Goal: Book appointment/travel/reservation

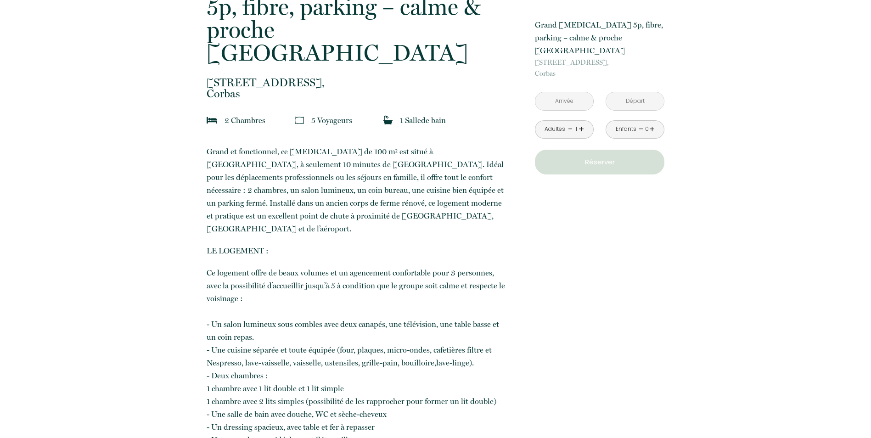
scroll to position [121, 0]
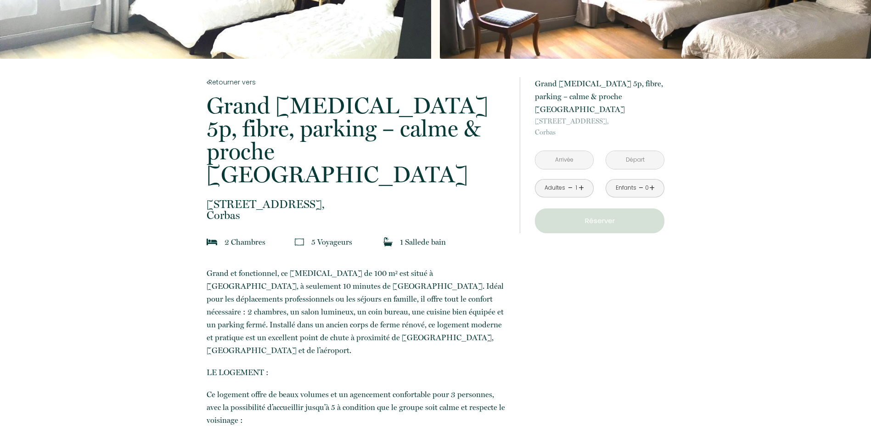
click at [564, 151] on input "text" at bounding box center [564, 160] width 58 height 18
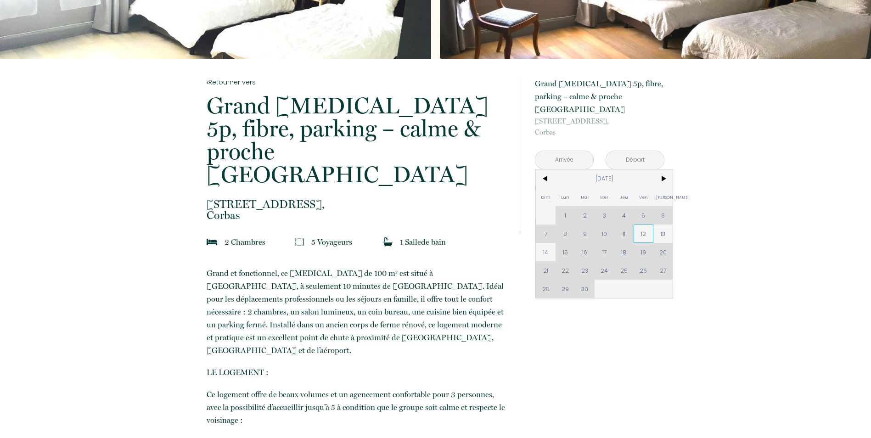
click at [637, 225] on span "12" at bounding box center [644, 234] width 20 height 18
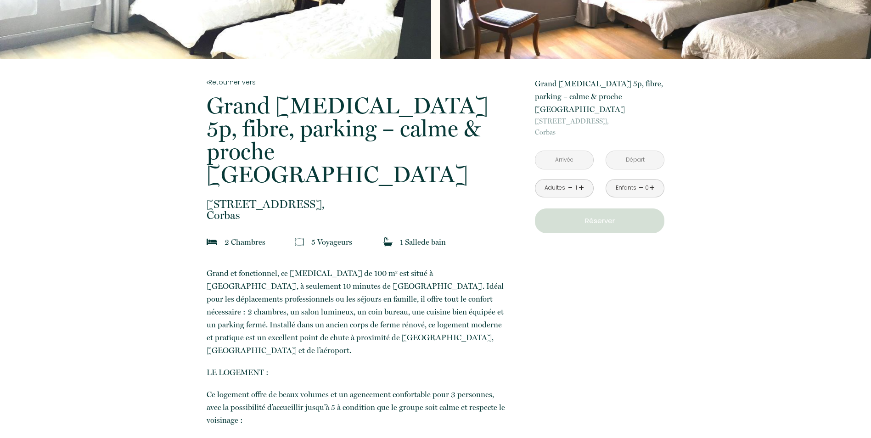
type input "[DATE]"
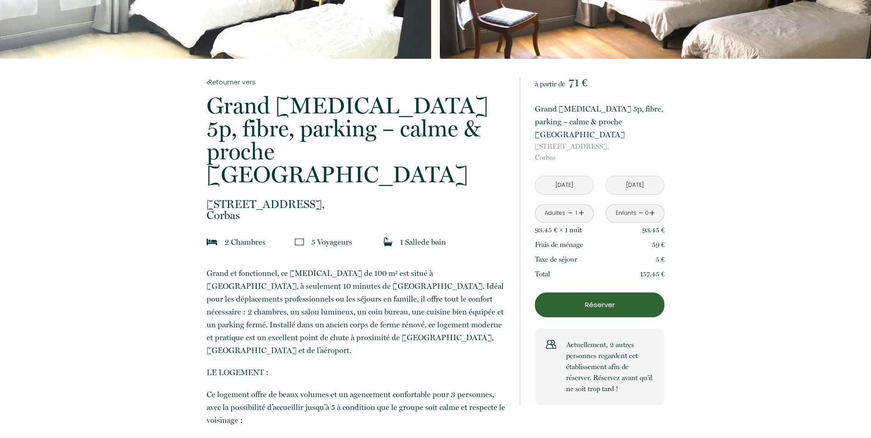
click at [624, 176] on input "[DATE]" at bounding box center [635, 185] width 58 height 18
click at [625, 176] on input "[DATE]" at bounding box center [635, 185] width 58 height 18
click at [630, 176] on input "[DATE]" at bounding box center [635, 185] width 58 height 18
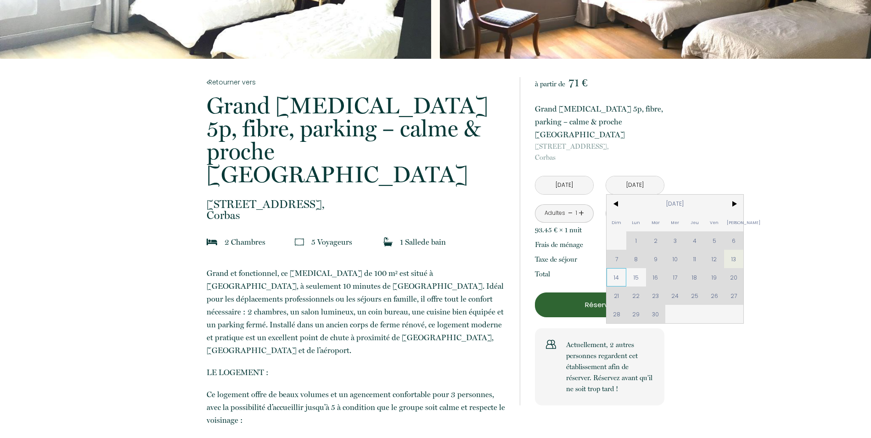
click at [614, 268] on span "14" at bounding box center [617, 277] width 20 height 18
type input "[DATE]"
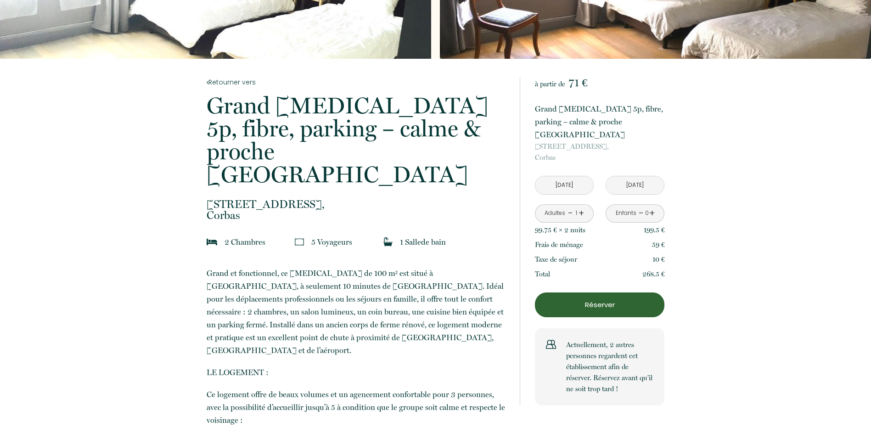
click at [585, 299] on p "Réserver" at bounding box center [599, 304] width 123 height 11
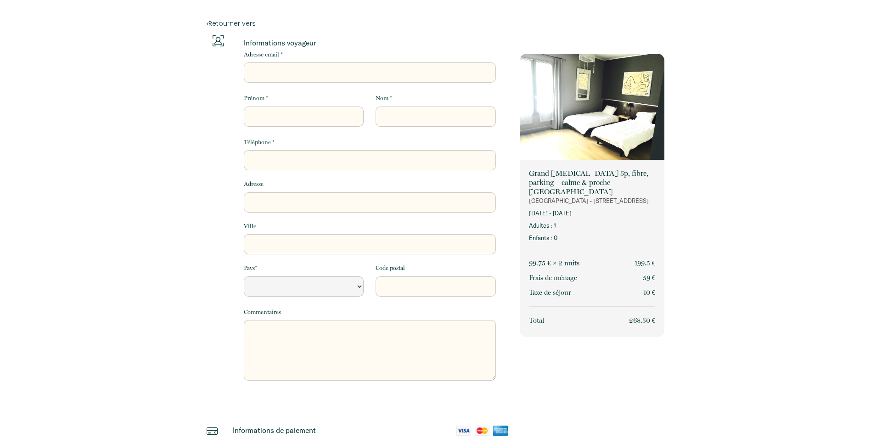
select select "Default select example"
click at [272, 68] on input "Adresse email *" at bounding box center [370, 72] width 252 height 20
type input "[EMAIL_ADDRESS][DOMAIN_NAME]"
type input "[PERSON_NAME]"
type input "Tuším"
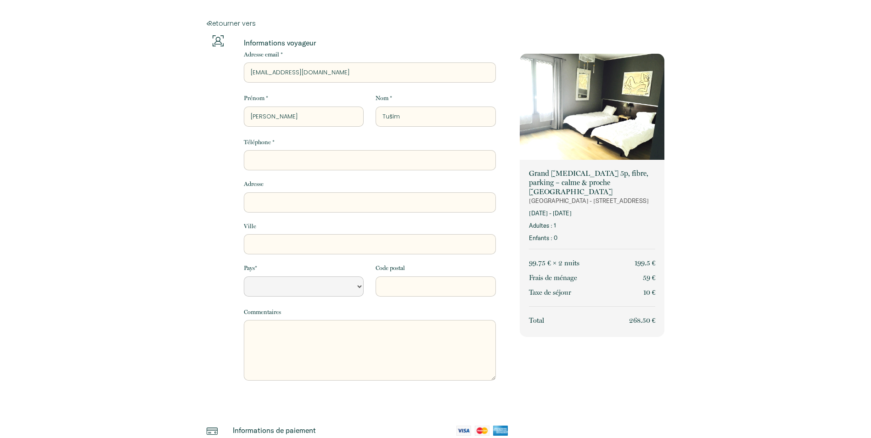
type input "0948254140"
type input "[PERSON_NAME] 180"
type input "Essen"
select select "SK"
type input "45356"
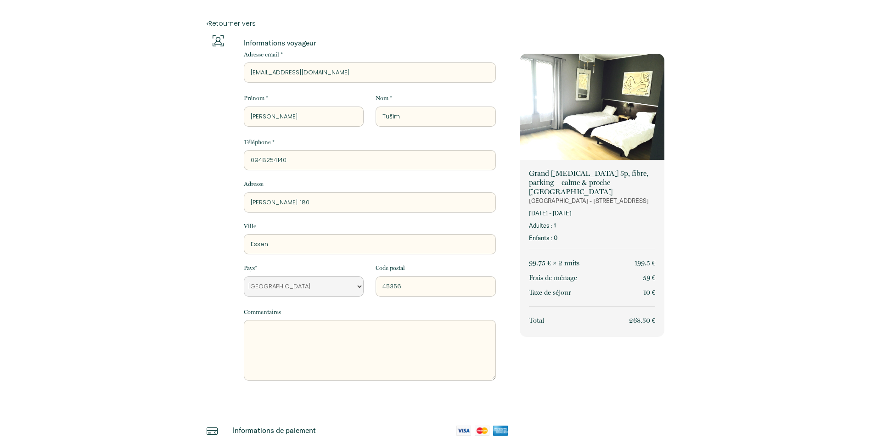
drag, startPoint x: 332, startPoint y: 195, endPoint x: 231, endPoint y: 197, distance: 101.0
click at [231, 197] on div "Informations voyageur Adresse email * [EMAIL_ADDRESS][DOMAIN_NAME] Prénom * [PE…" at bounding box center [357, 219] width 301 height 368
click at [298, 240] on input "Essen" at bounding box center [370, 244] width 252 height 20
click at [405, 287] on input "45356" at bounding box center [436, 286] width 120 height 20
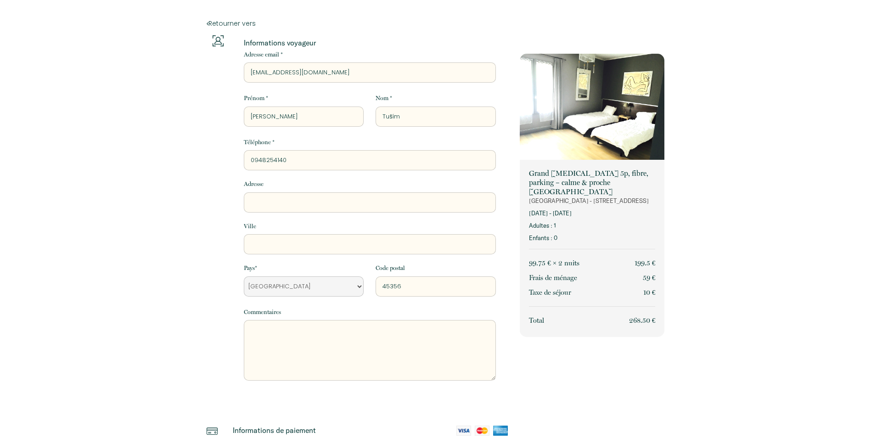
click at [405, 287] on input "45356" at bounding box center [436, 286] width 120 height 20
click at [202, 296] on div "Informations voyageur Adresse email * [EMAIL_ADDRESS][DOMAIN_NAME] Prénom * [PE…" at bounding box center [358, 309] width 314 height 548
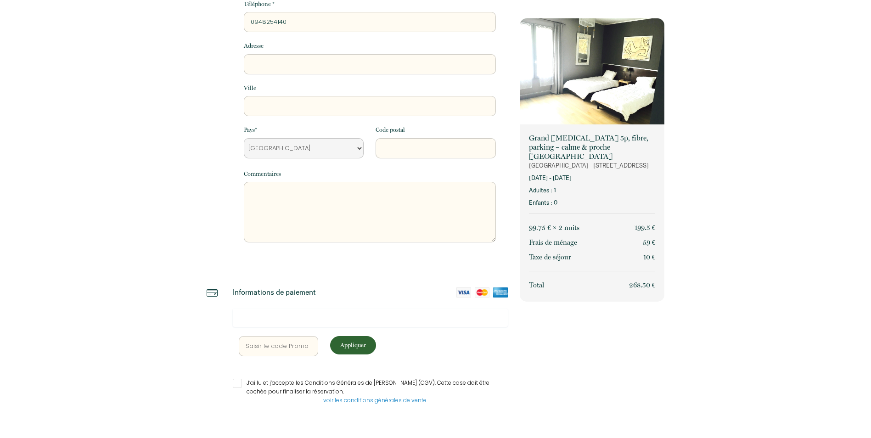
scroll to position [146, 0]
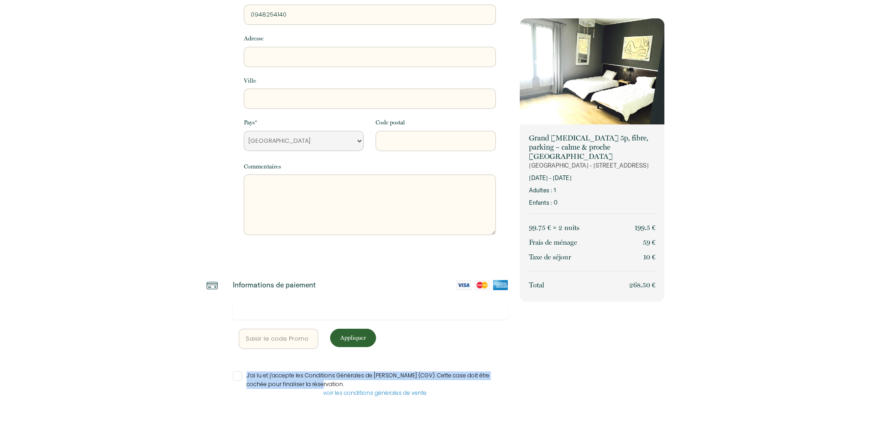
drag, startPoint x: 310, startPoint y: 383, endPoint x: 279, endPoint y: 370, distance: 33.5
click at [279, 370] on div "Appliquer J’ai lu et j’accepte les Conditions Générales de Vente (CGV). Cette c…" at bounding box center [371, 360] width 276 height 119
copy div "J’ai lu et j’accepte les Conditions Générales de [PERSON_NAME] (CGV). Cette cas…"
click at [235, 376] on input "J’ai lu et j’accepte les Conditions Générales de [PERSON_NAME] (CGV). Cette cas…" at bounding box center [371, 375] width 276 height 9
checkbox input "true"
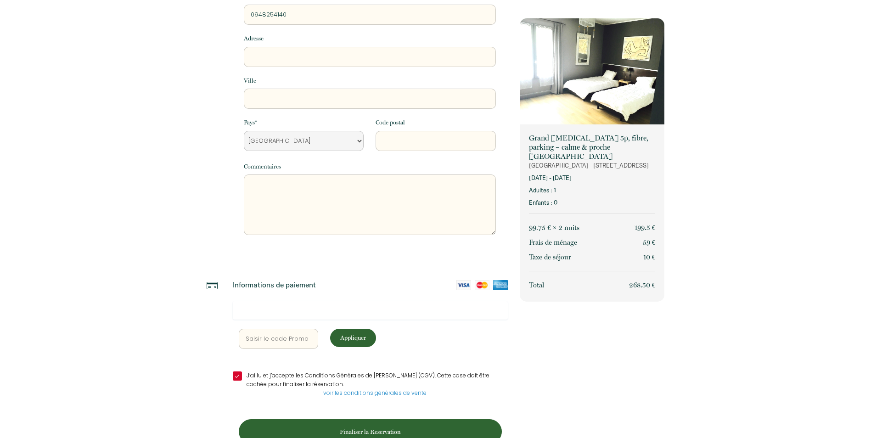
click at [197, 331] on div "Retourner vers Informations voyageur Adresse email * [EMAIL_ADDRESS][DOMAIN_NAM…" at bounding box center [435, 158] width 871 height 608
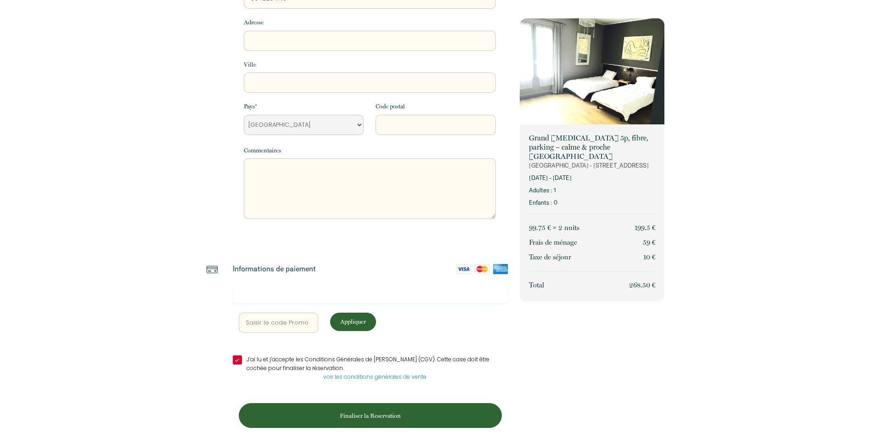
scroll to position [170, 0]
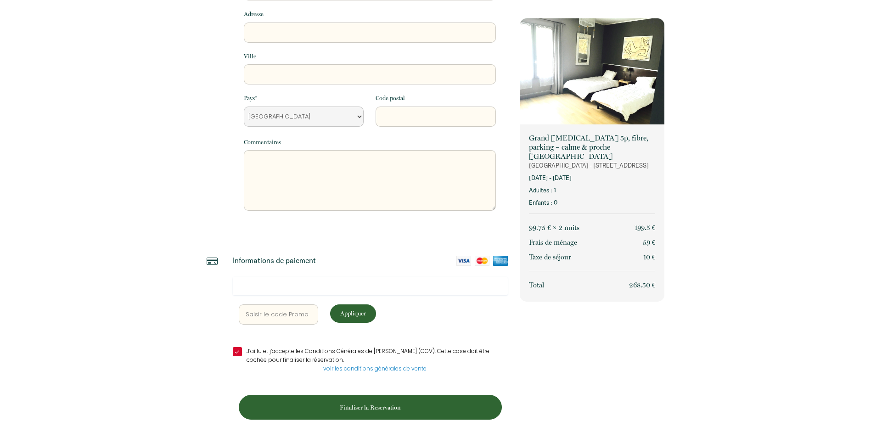
click at [358, 405] on p "Finaliser la Reservation" at bounding box center [370, 407] width 257 height 9
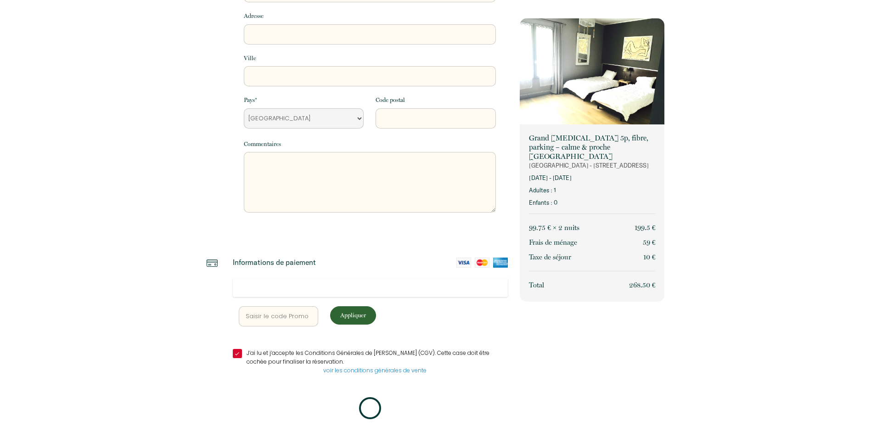
scroll to position [168, 0]
click at [190, 315] on div "Retourner vers Informations voyageur Adresse email * [EMAIL_ADDRESS][DOMAIN_NAM…" at bounding box center [435, 135] width 871 height 606
click at [369, 393] on div "Appliquer J’ai lu et j’accepte les Conditions Générales de Vente (CGV). Cette c…" at bounding box center [371, 349] width 276 height 141
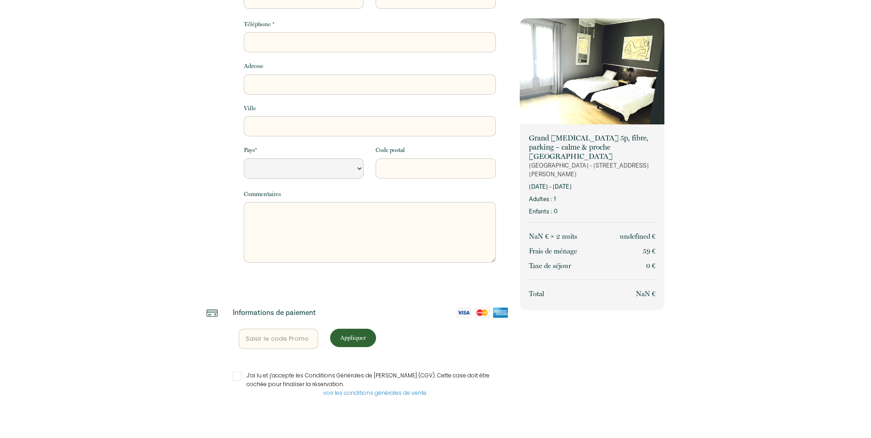
select select "Default select example"
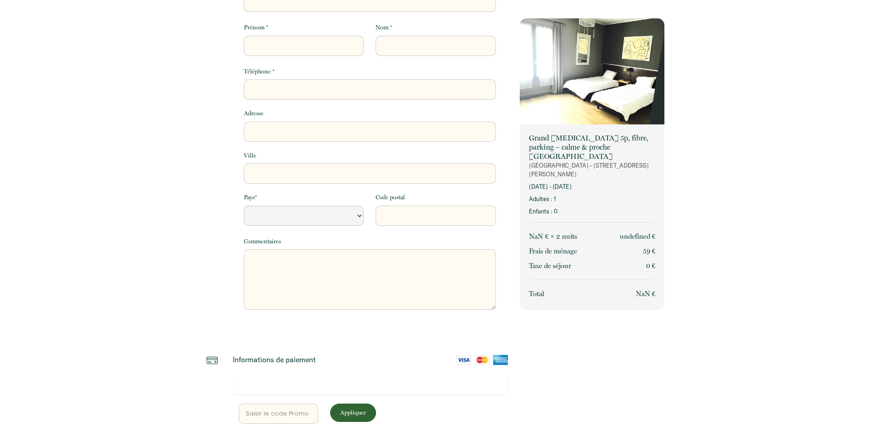
scroll to position [79, 0]
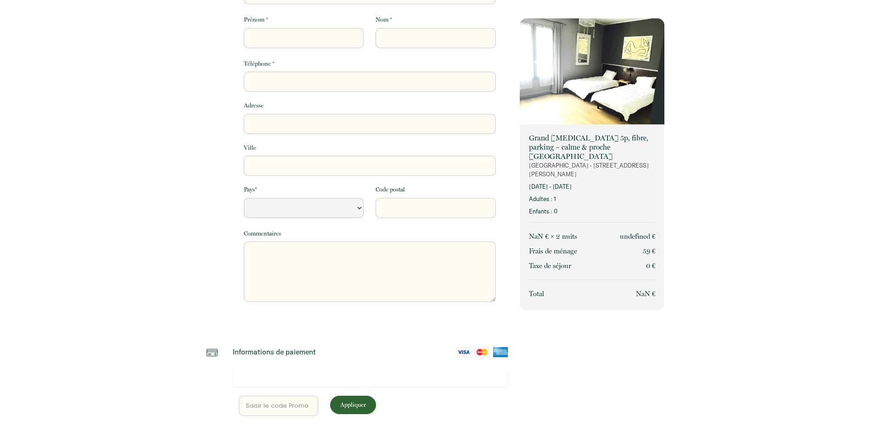
click at [221, 349] on div at bounding box center [214, 426] width 26 height 158
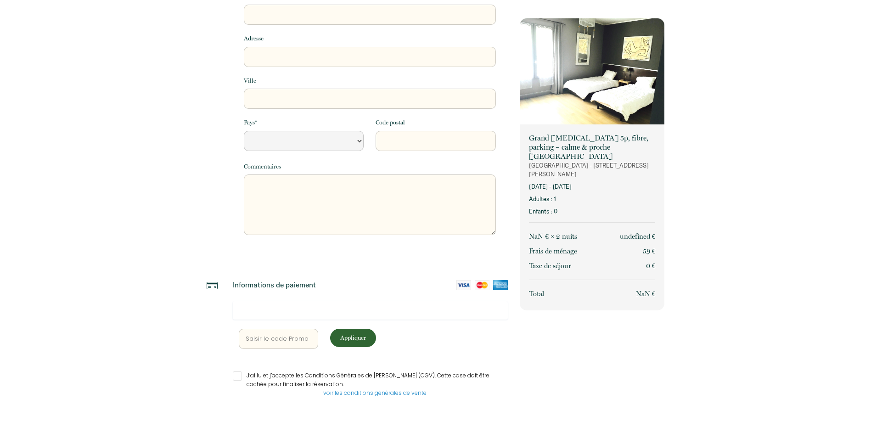
click at [236, 370] on div "Appliquer J’ai lu et j’accepte les Conditions Générales de Vente (CGV). Cette c…" at bounding box center [371, 360] width 276 height 119
click at [236, 375] on input "J’ai lu et j’accepte les Conditions Générales de [PERSON_NAME] (CGV). Cette cas…" at bounding box center [371, 375] width 276 height 9
checkbox input "true"
select select "Default select example"
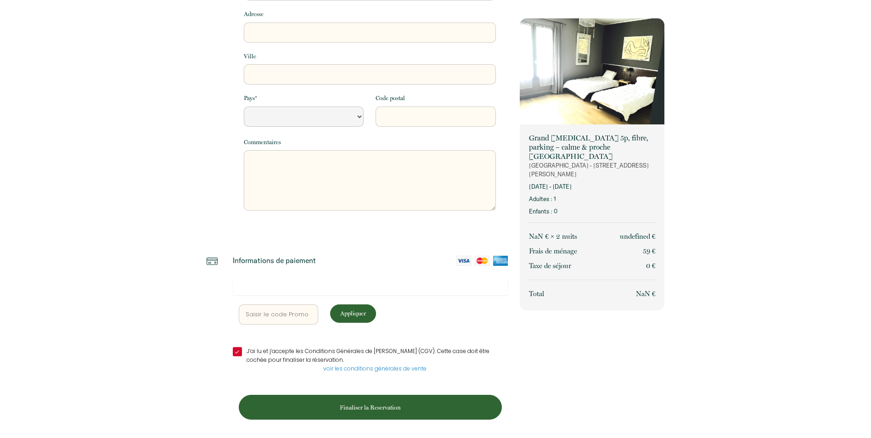
scroll to position [0, 0]
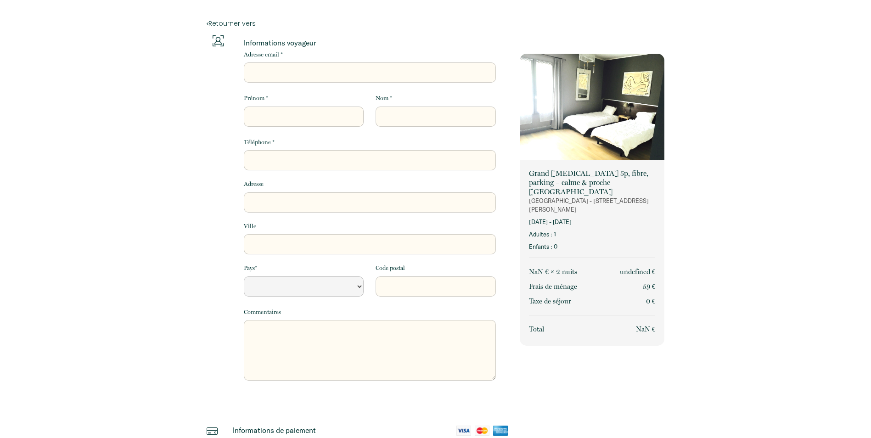
drag, startPoint x: 318, startPoint y: 84, endPoint x: 330, endPoint y: 66, distance: 21.5
click at [330, 66] on div "Adresse email *" at bounding box center [369, 72] width 264 height 44
click at [330, 66] on input "Adresse email *" at bounding box center [370, 72] width 252 height 20
type input "[EMAIL_ADDRESS][DOMAIN_NAME]"
type input "[PERSON_NAME]"
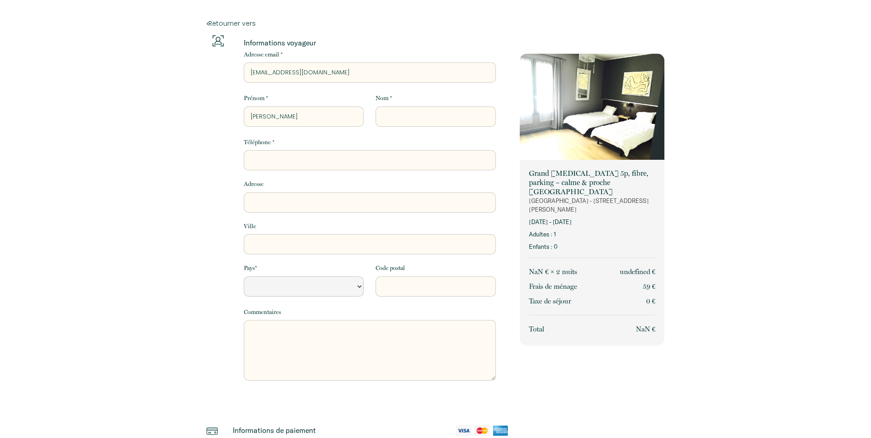
type input "Tuším"
type input "0948254140"
select select "SK"
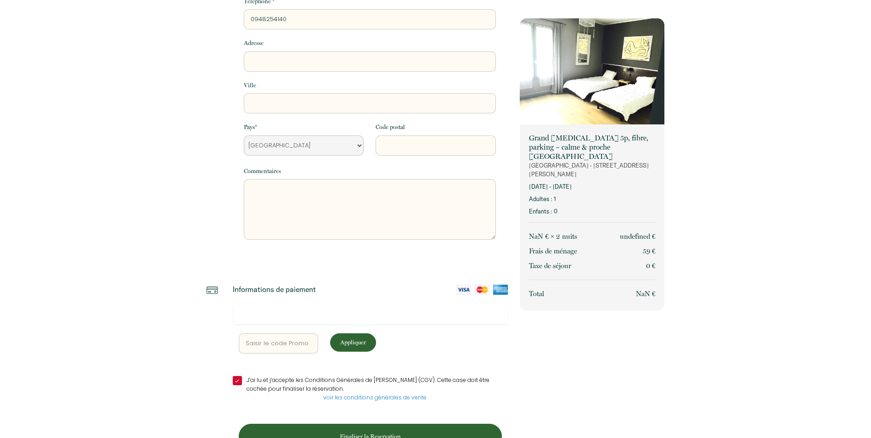
scroll to position [141, 0]
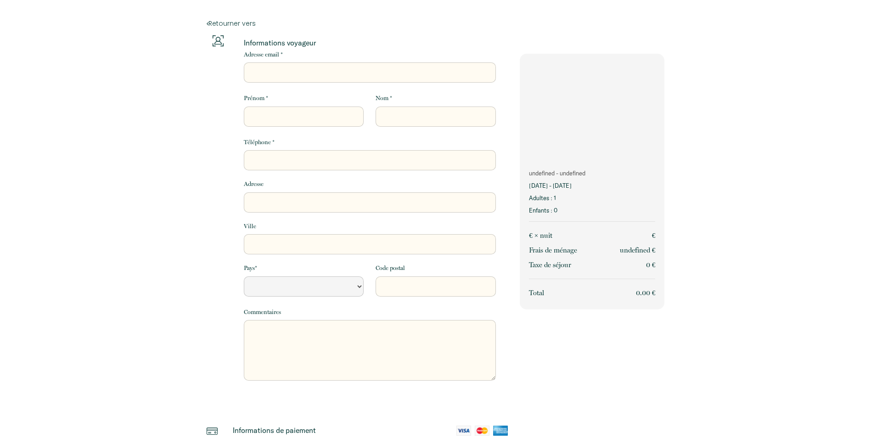
scroll to position [118, 0]
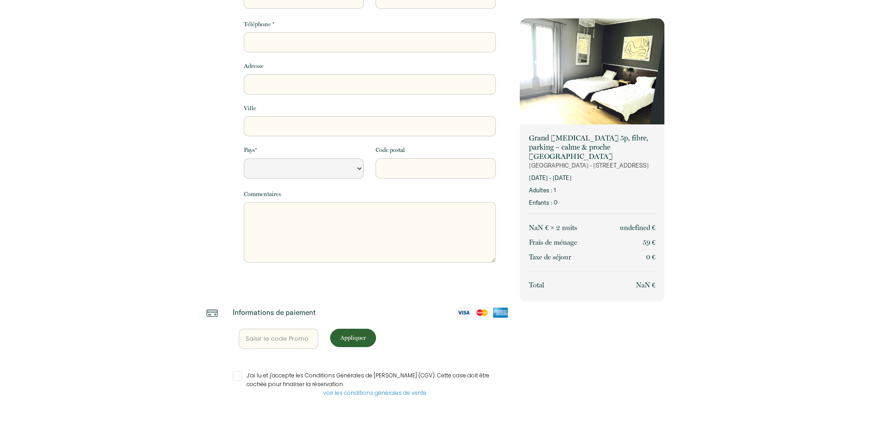
select select "Default select example"
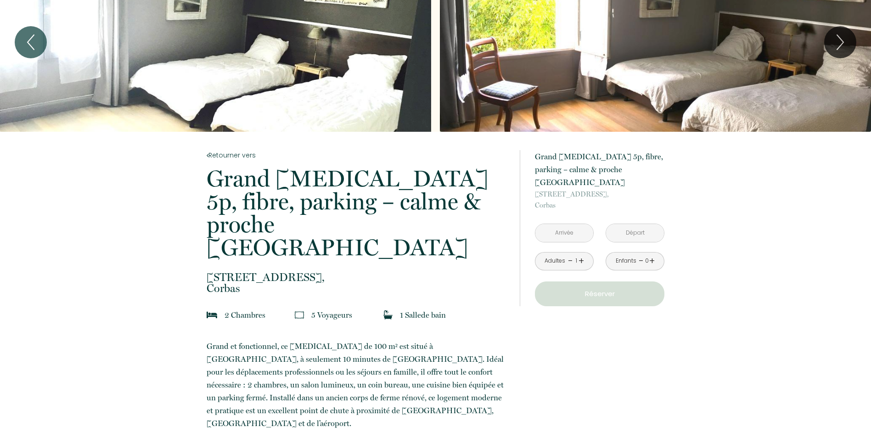
scroll to position [48, 0]
click at [562, 224] on input "text" at bounding box center [564, 233] width 58 height 18
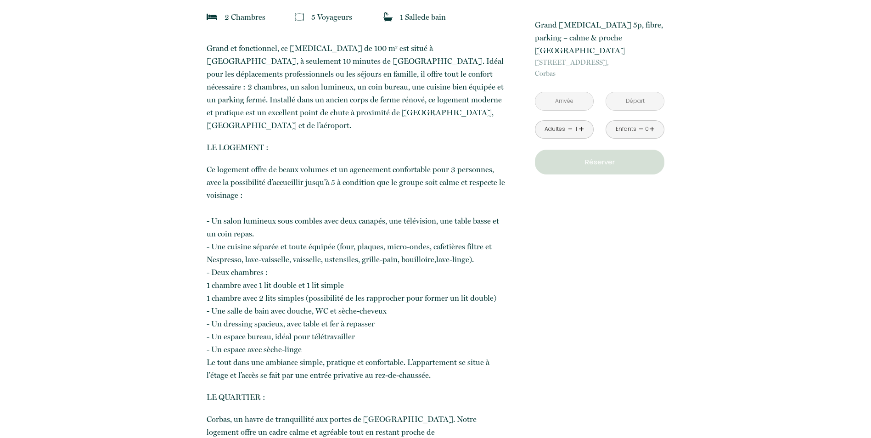
scroll to position [377, 0]
